Goal: Find specific fact: Find specific fact

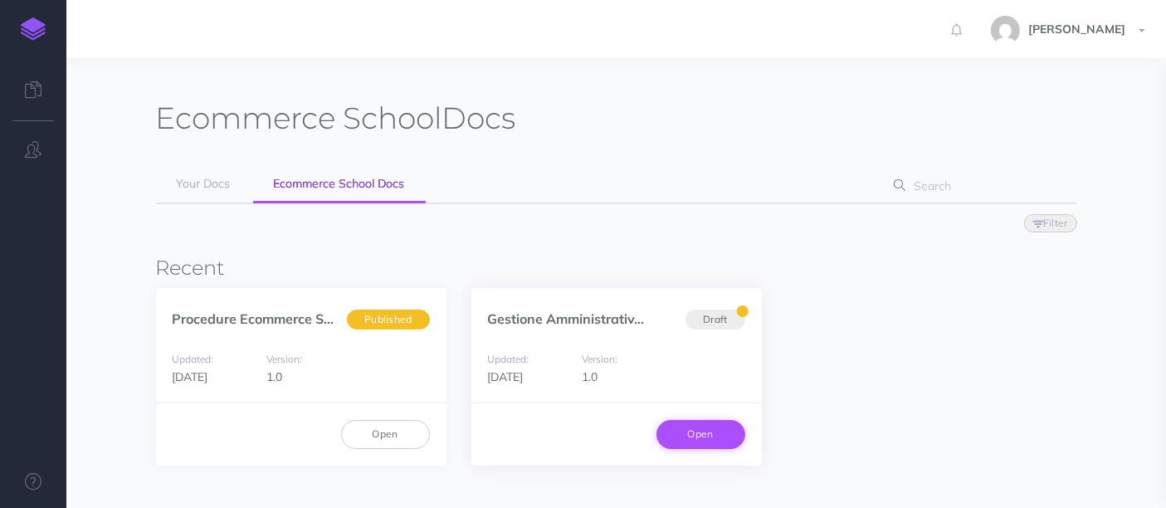
click at [720, 440] on link "Open" at bounding box center [701, 434] width 89 height 28
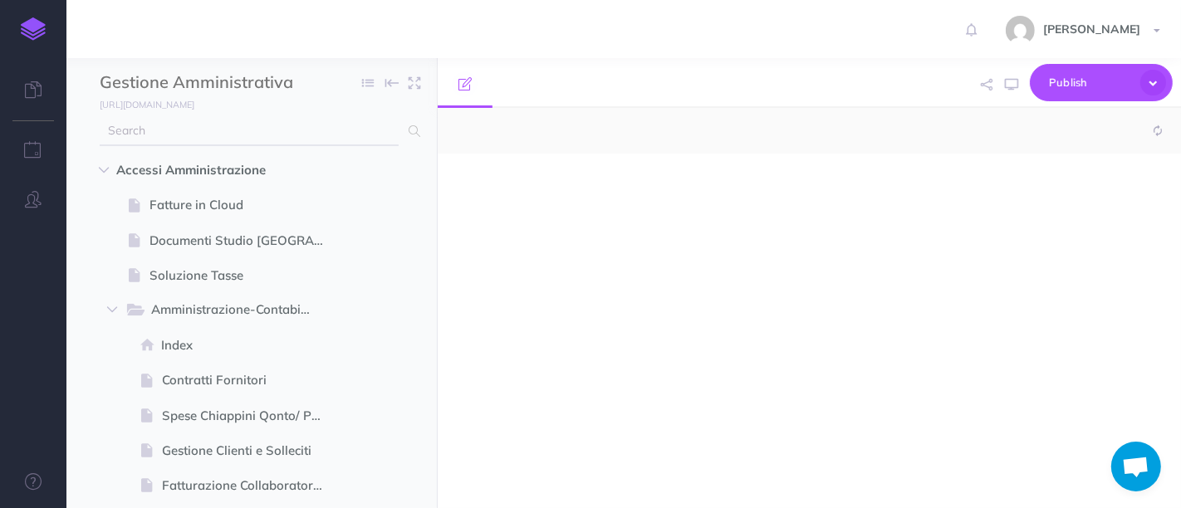
click at [151, 125] on input "text" at bounding box center [249, 131] width 299 height 30
type input "PA"
select select "null"
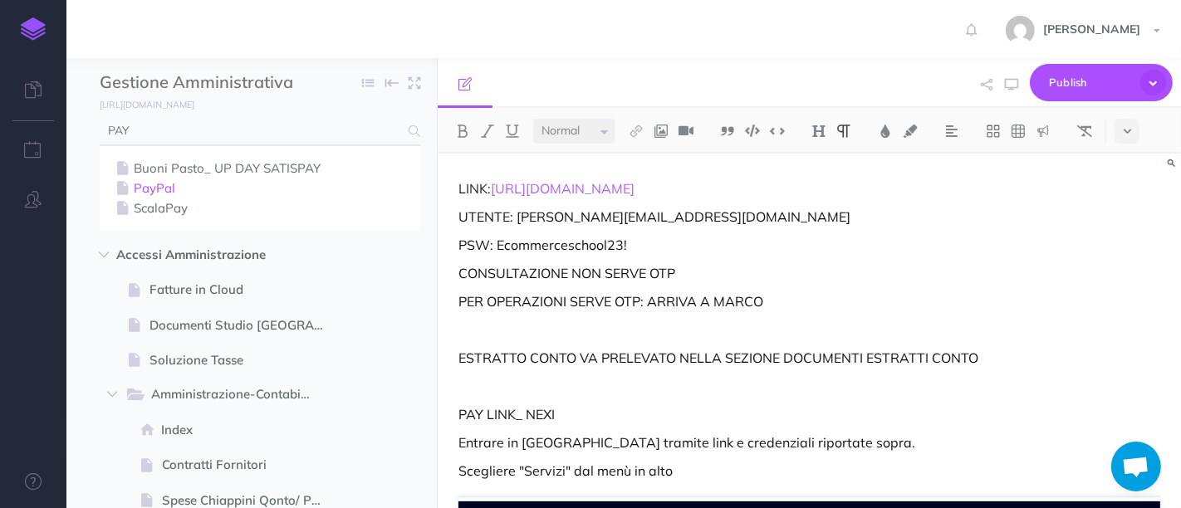
type input "PAY"
click at [162, 183] on link "PayPal" at bounding box center [260, 189] width 296 height 20
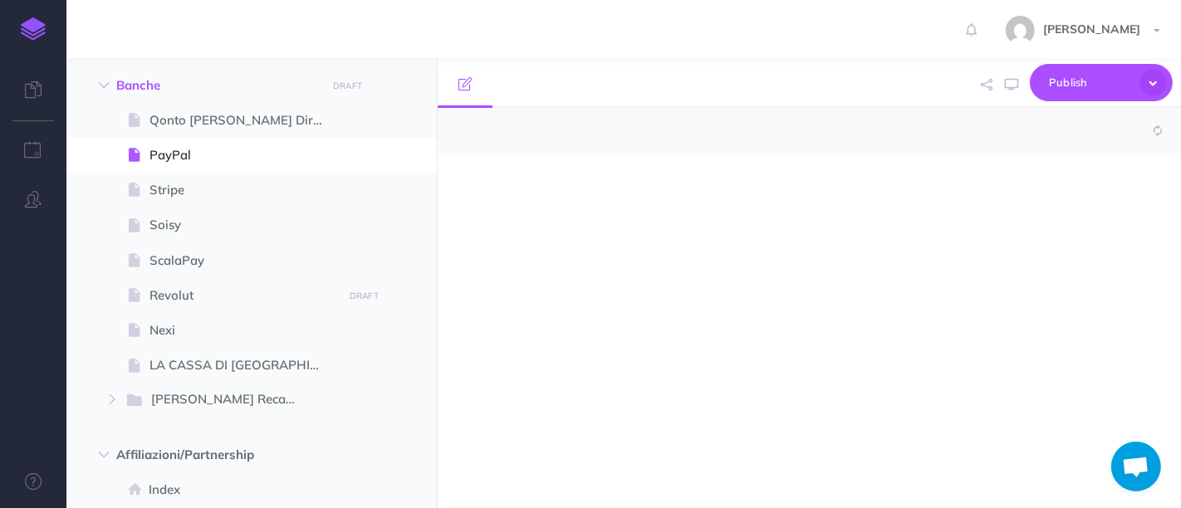
select select "null"
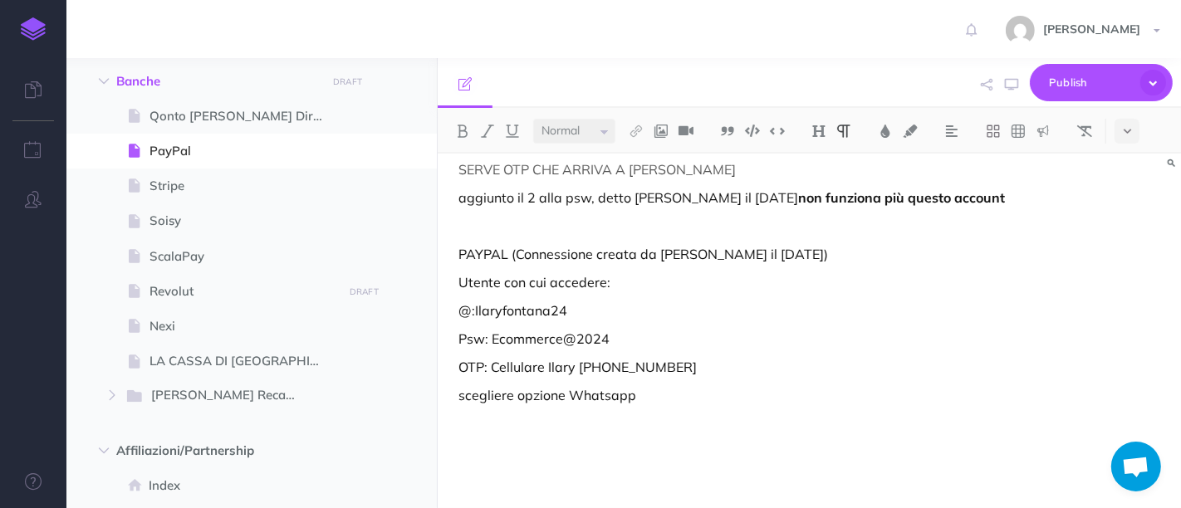
scroll to position [146, 0]
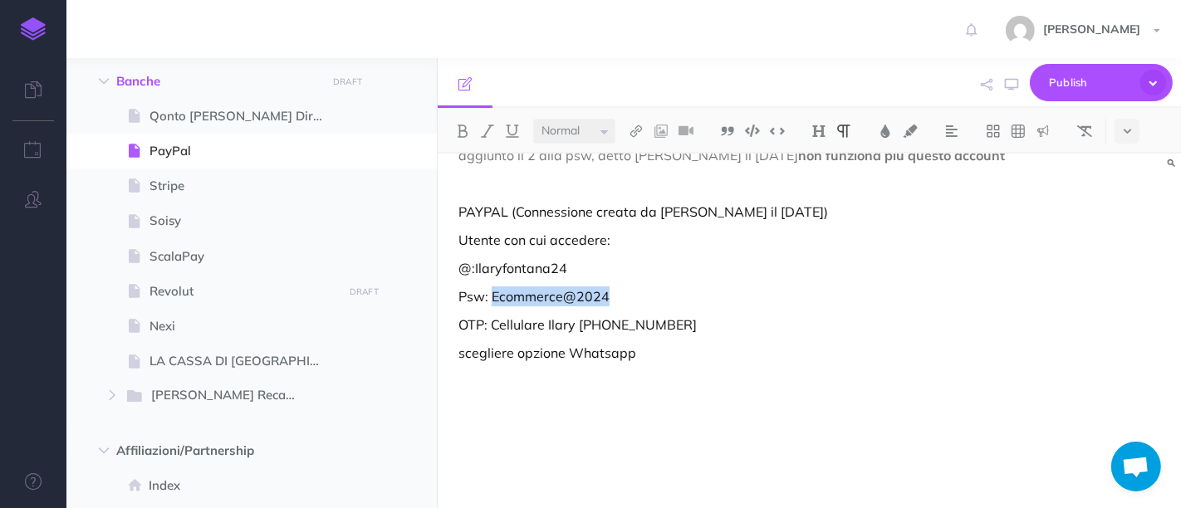
drag, startPoint x: 491, startPoint y: 300, endPoint x: 614, endPoint y: 302, distance: 123.7
click at [614, 302] on p "Psw: Ecommerce@2024" at bounding box center [809, 296] width 702 height 20
copy p "Ecommerce@2024"
